Goal: Information Seeking & Learning: Find specific fact

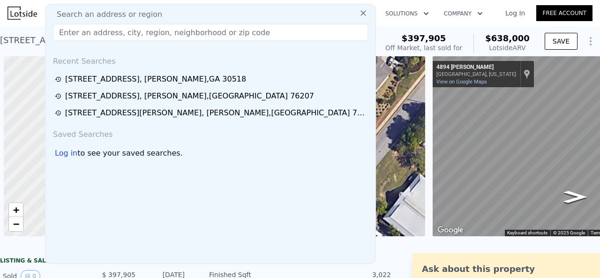
click at [155, 9] on div "Search an address or region" at bounding box center [210, 14] width 322 height 11
click at [151, 9] on div "Search an address or region" at bounding box center [210, 14] width 322 height 11
click at [138, 9] on span "Search an address or region" at bounding box center [105, 14] width 113 height 11
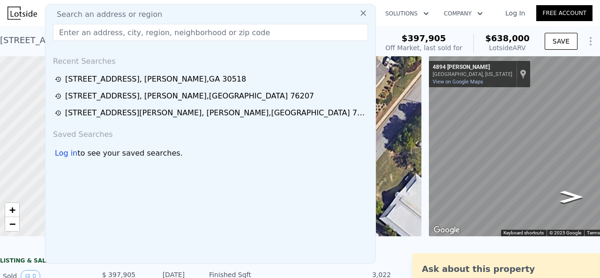
click at [124, 36] on input "text" at bounding box center [210, 32] width 315 height 17
paste input "[STREET_ADDRESS]"
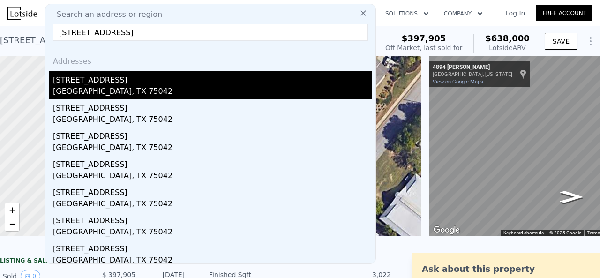
type input "[STREET_ADDRESS]"
click at [114, 79] on div "[STREET_ADDRESS]" at bounding box center [212, 78] width 319 height 15
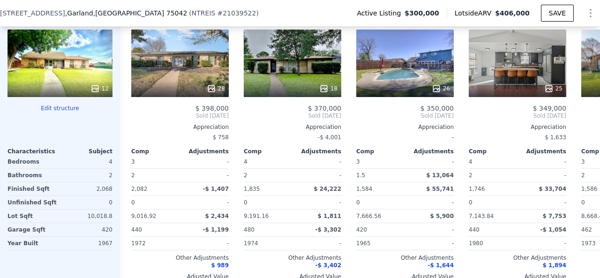
scroll to position [981, 0]
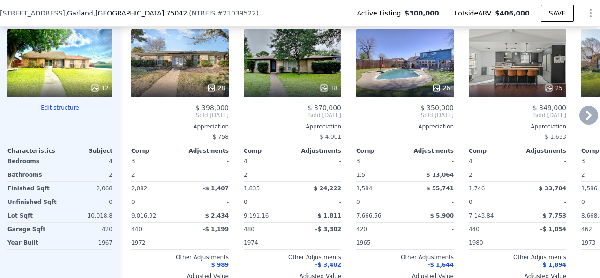
click at [579, 120] on icon at bounding box center [588, 115] width 19 height 19
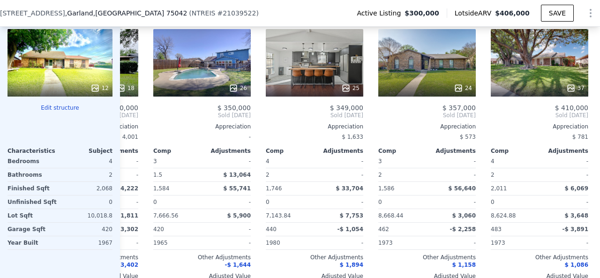
scroll to position [0, 225]
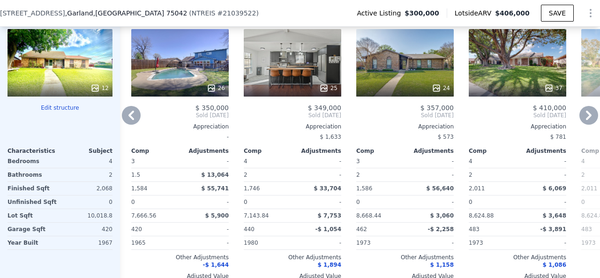
click at [585, 113] on icon at bounding box center [588, 115] width 19 height 19
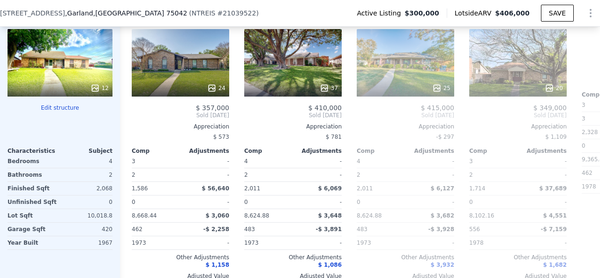
scroll to position [0, 450]
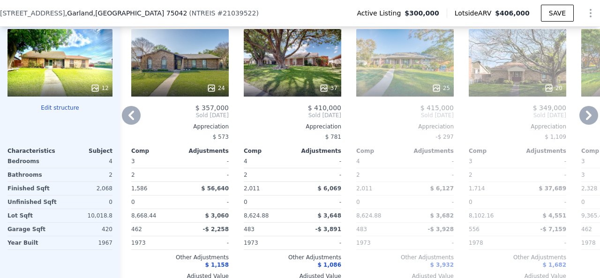
click at [133, 120] on icon at bounding box center [131, 115] width 19 height 19
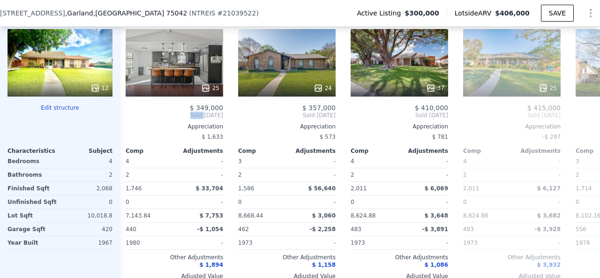
click at [133, 120] on div "Comp A ( 0.57 miles) [STREET_ADDRESS] NTREIS # 20787086 28 $ 398,000 Sold [DATE…" at bounding box center [360, 143] width 480 height 301
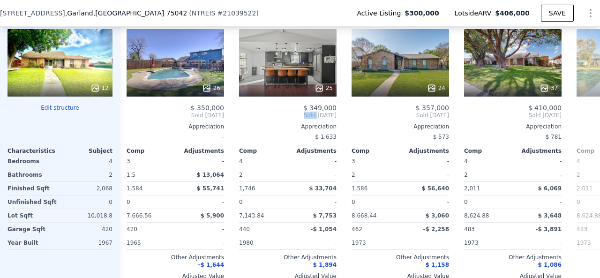
scroll to position [0, 225]
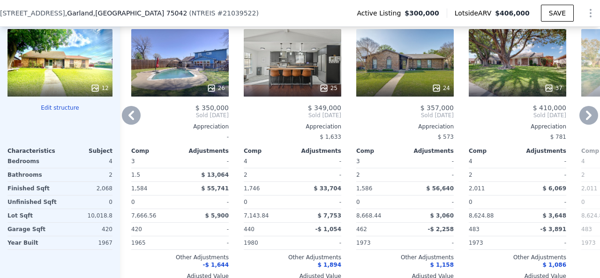
click at [133, 120] on icon at bounding box center [131, 115] width 19 height 19
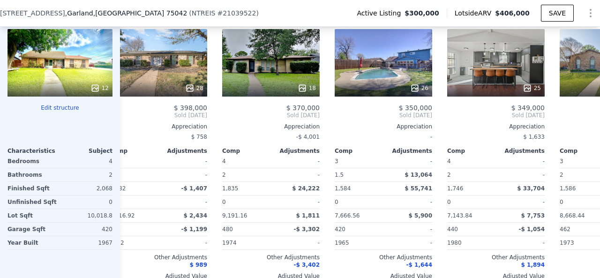
scroll to position [0, 0]
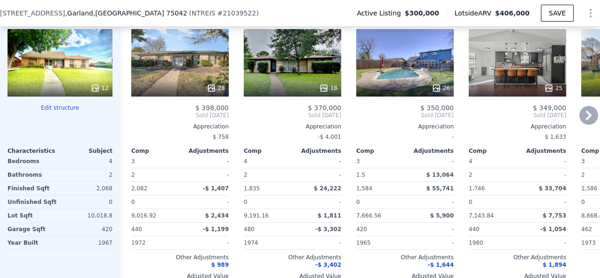
click at [589, 117] on icon at bounding box center [588, 115] width 19 height 19
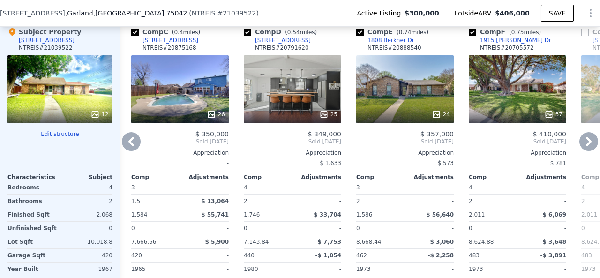
scroll to position [934, 0]
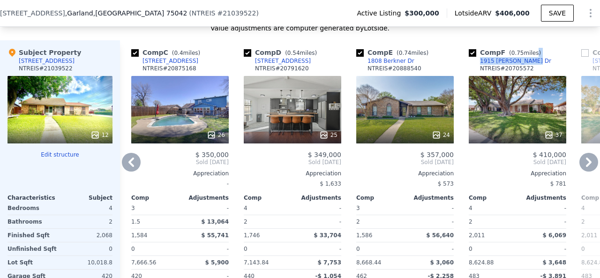
drag, startPoint x: 529, startPoint y: 63, endPoint x: 520, endPoint y: 67, distance: 9.7
click at [520, 67] on div "Comp F ( 0.75 miles) 1915 [PERSON_NAME] Dr [PERSON_NAME] # 20705572" at bounding box center [517, 62] width 97 height 28
copy div "s) 1915 [PERSON_NAME] Dr"
drag, startPoint x: 304, startPoint y: 65, endPoint x: 296, endPoint y: 66, distance: 8.1
click at [296, 66] on div "Comp D ( 0.54 miles) [STREET_ADDRESS] 20791620" at bounding box center [292, 62] width 97 height 28
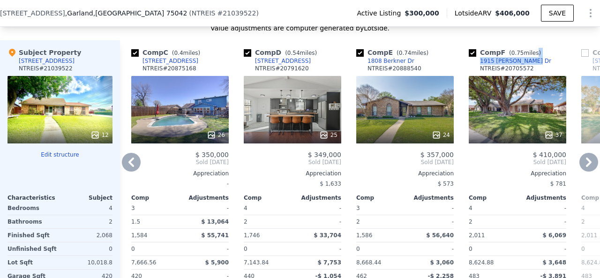
copy div "es) [STREET_ADDRESS]"
